Goal: Task Accomplishment & Management: Complete application form

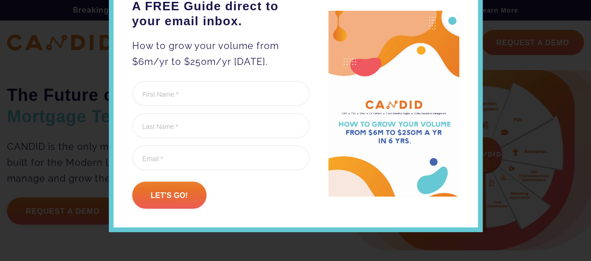
scroll to position [92, 0]
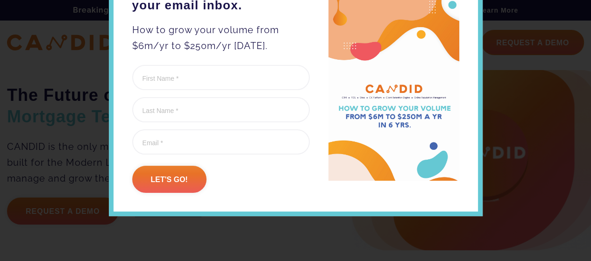
click at [500, 82] on div at bounding box center [295, 130] width 591 height 261
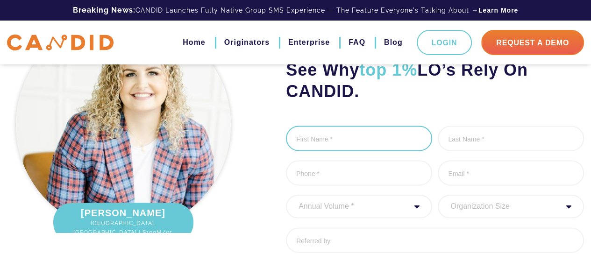
scroll to position [1198, 0]
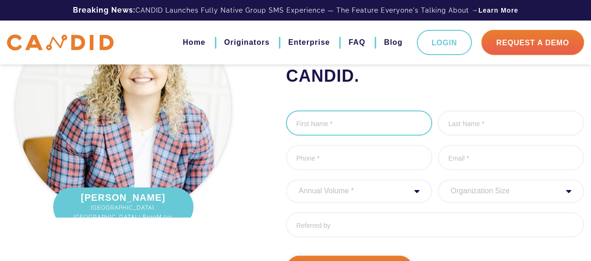
drag, startPoint x: 338, startPoint y: 133, endPoint x: 348, endPoint y: 137, distance: 10.4
click at [348, 137] on ul "First Name * 0 of 1000 max characters Last Name * 0 of 1000 max characters Phon…" at bounding box center [435, 177] width 298 height 134
type input "[PERSON_NAME]"
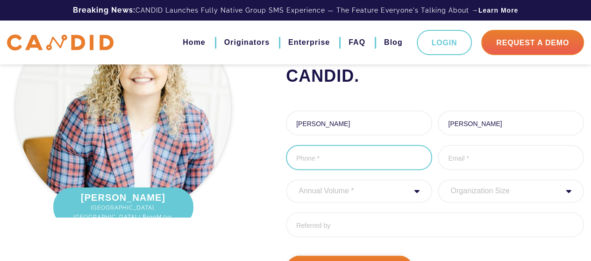
type input "16125095524"
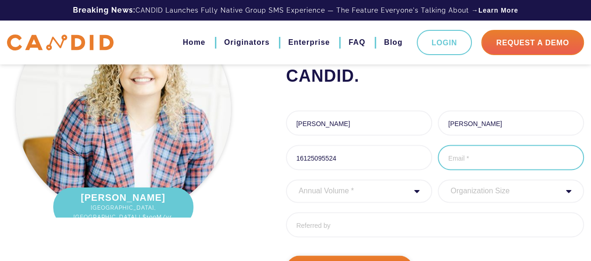
type input "[PERSON_NAME][EMAIL_ADDRESS][DOMAIN_NAME]"
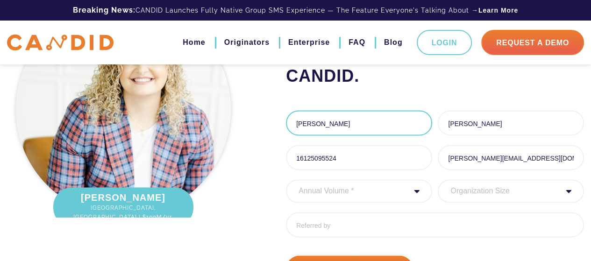
type input "(161) 250-9552"
drag, startPoint x: 379, startPoint y: 185, endPoint x: 376, endPoint y: 199, distance: 13.8
click at [378, 186] on select "Annual Volume * 0 to 25M 25M to 50M 50M to 75M 75M to 100M 100M to 150M 150M to…" at bounding box center [359, 190] width 146 height 23
select select "250000000"
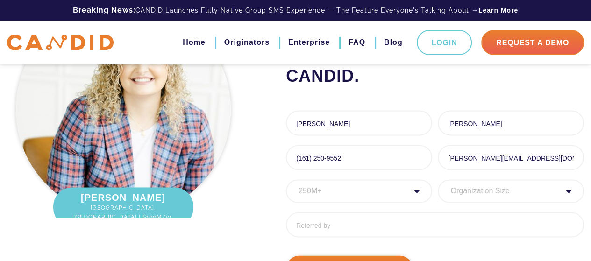
click at [286, 179] on select "Annual Volume * 0 to 25M 25M to 50M 50M to 75M 75M to 100M 100M to 150M 150M to…" at bounding box center [359, 190] width 146 height 23
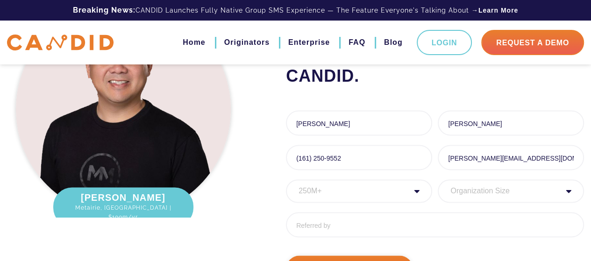
click at [464, 195] on select "Organization Size 1 - 10 11 - 50 51 - 100 101 - 200 201 - 300 300 - 500 501+" at bounding box center [511, 190] width 146 height 23
select select "300 - 500"
click at [438, 179] on select "Organization Size 1 - 10 11 - 50 51 - 100 101 - 200 201 - 300 300 - 500 501+" at bounding box center [511, 190] width 146 height 23
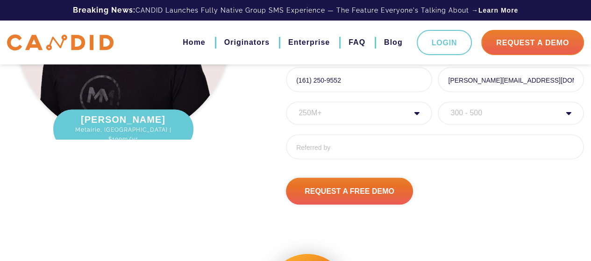
scroll to position [1292, 0]
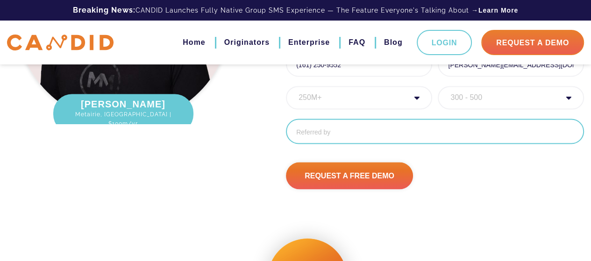
click at [363, 127] on input "Referred By" at bounding box center [435, 131] width 298 height 25
paste input "Lo, Ips dolor sitametco adipis el sed doeiusmo? Tempori utlaboree dolorema aliq…"
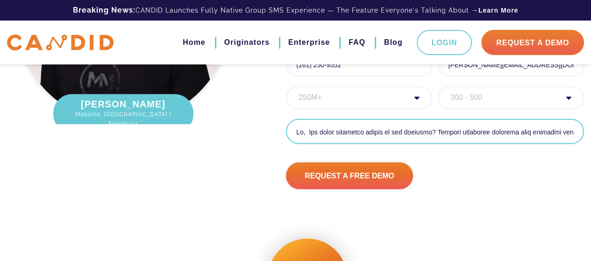
scroll to position [0, 2863]
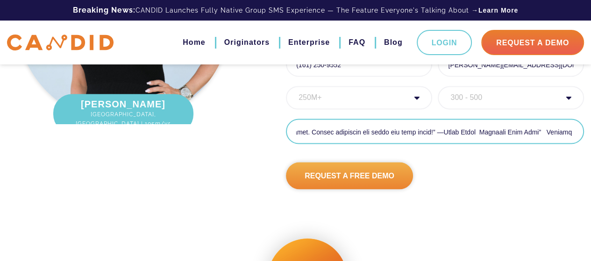
type input "Lo, Ips dolor sitametco adipis el sed doeiusmo? Tempori utlaboree dolorema aliq…"
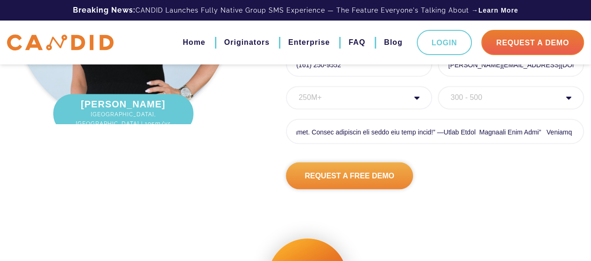
click at [366, 175] on input "Request A Free Demo" at bounding box center [349, 175] width 127 height 27
